Goal: Task Accomplishment & Management: Complete application form

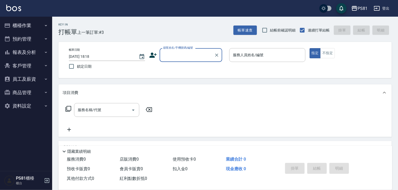
click at [170, 59] on input "顧客姓名/手機號碼/編號" at bounding box center [187, 55] width 50 height 9
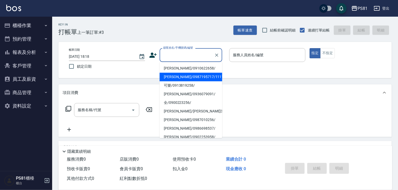
click at [177, 77] on li "[PERSON_NAME]/0987195717/111111" at bounding box center [191, 77] width 63 height 9
type input "[PERSON_NAME]/0987195717/111111"
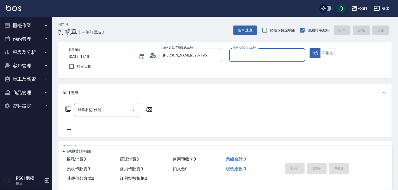
drag, startPoint x: 246, startPoint y: 55, endPoint x: 246, endPoint y: 59, distance: 4.5
click at [246, 55] on input "服務人員姓名/編號" at bounding box center [266, 55] width 71 height 9
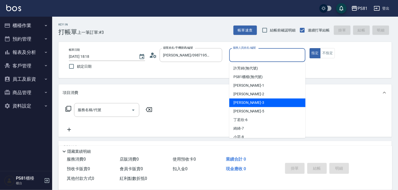
click at [242, 105] on span "[PERSON_NAME] -3" at bounding box center [248, 102] width 31 height 5
type input "[PERSON_NAME]-3"
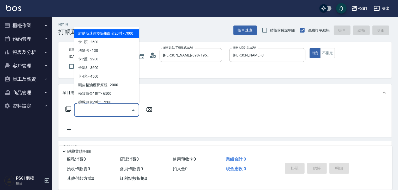
click at [90, 113] on input "服務名稱/代號" at bounding box center [102, 110] width 53 height 9
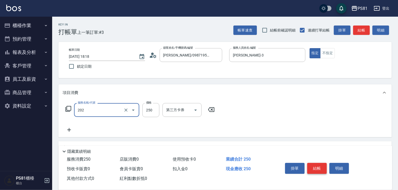
type input "單剪250(202)"
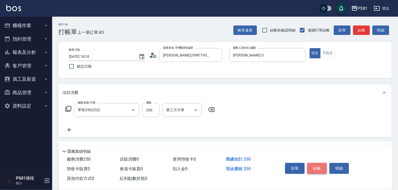
click at [312, 167] on button "結帳" at bounding box center [317, 168] width 20 height 11
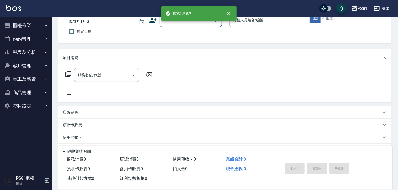
scroll to position [63, 0]
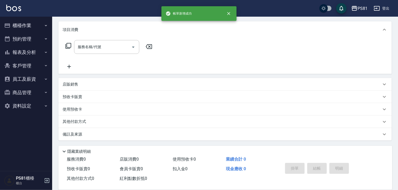
click at [28, 27] on button "櫃檯作業" at bounding box center [26, 26] width 48 height 14
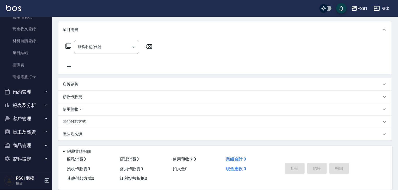
click at [33, 89] on button "預約管理" at bounding box center [26, 92] width 48 height 14
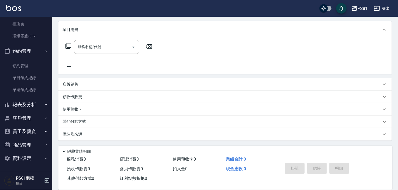
drag, startPoint x: 32, startPoint y: 98, endPoint x: 34, endPoint y: 100, distance: 2.8
click at [33, 100] on button "報表及分析" at bounding box center [26, 105] width 48 height 14
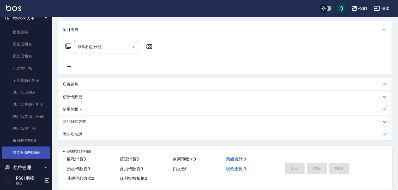
scroll to position [249, 0]
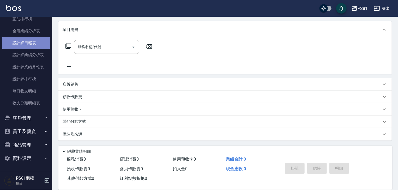
click at [27, 44] on link "設計師日報表" at bounding box center [26, 43] width 48 height 12
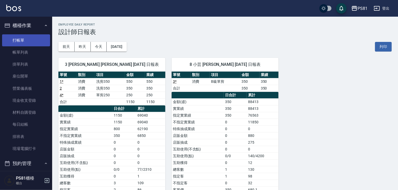
click at [24, 38] on link "打帳單" at bounding box center [26, 40] width 48 height 12
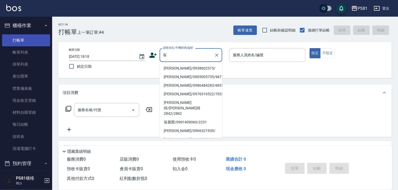
type input "[PERSON_NAME]/0938602315/"
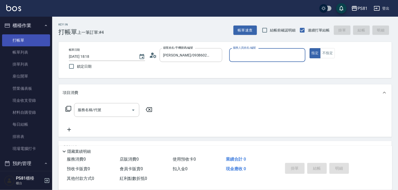
type input "小芸-8"
click at [309, 48] on button "指定" at bounding box center [314, 53] width 11 height 10
type button "true"
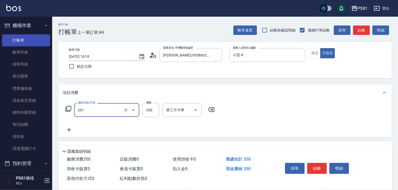
type input "洗剪350(201)"
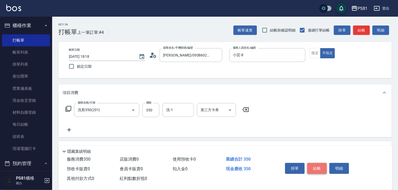
click at [312, 170] on button "結帳" at bounding box center [317, 168] width 20 height 11
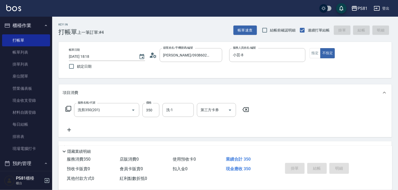
type input "[DATE] 18:24"
